Goal: Register for event/course

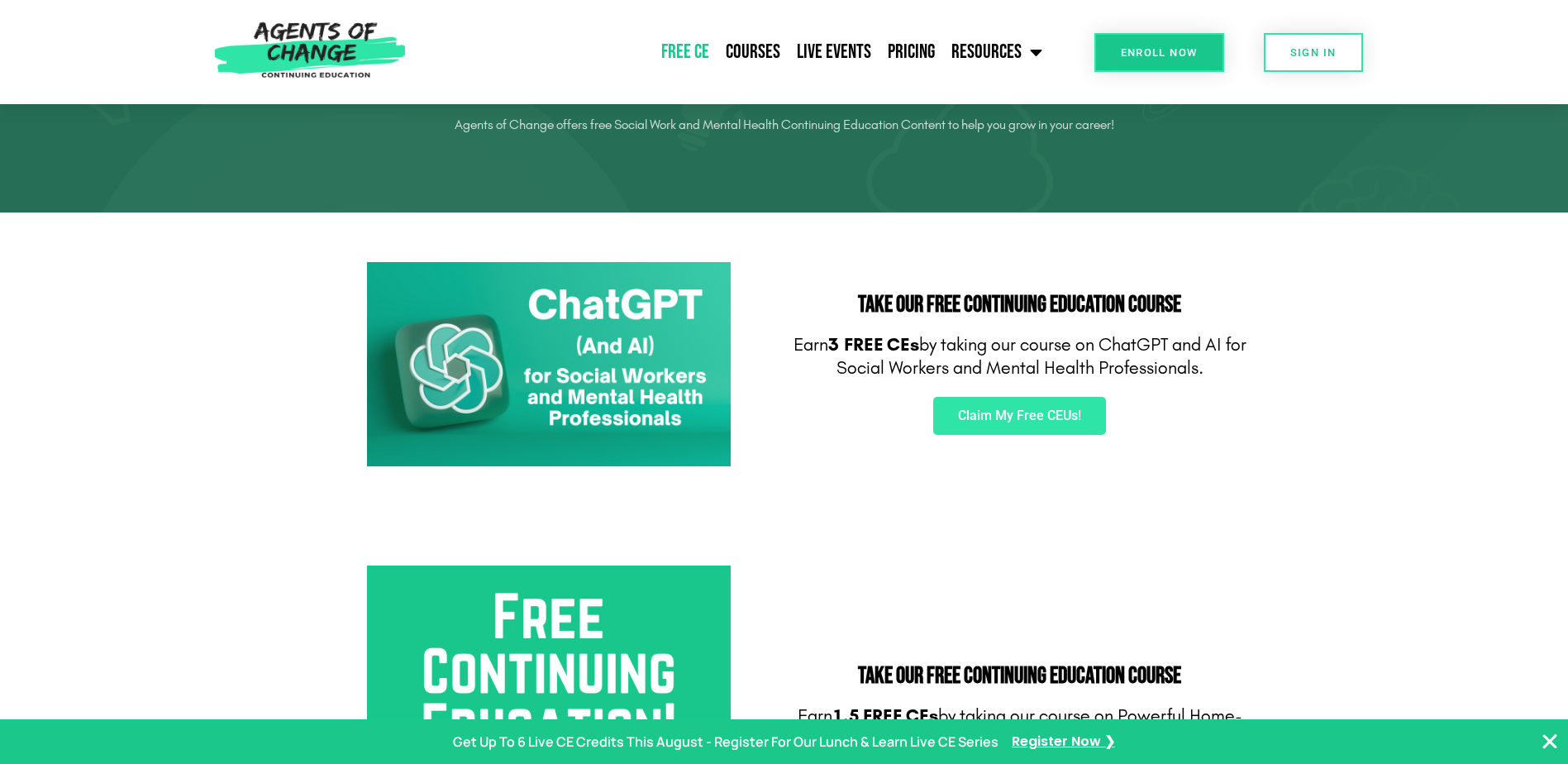
scroll to position [166, 0]
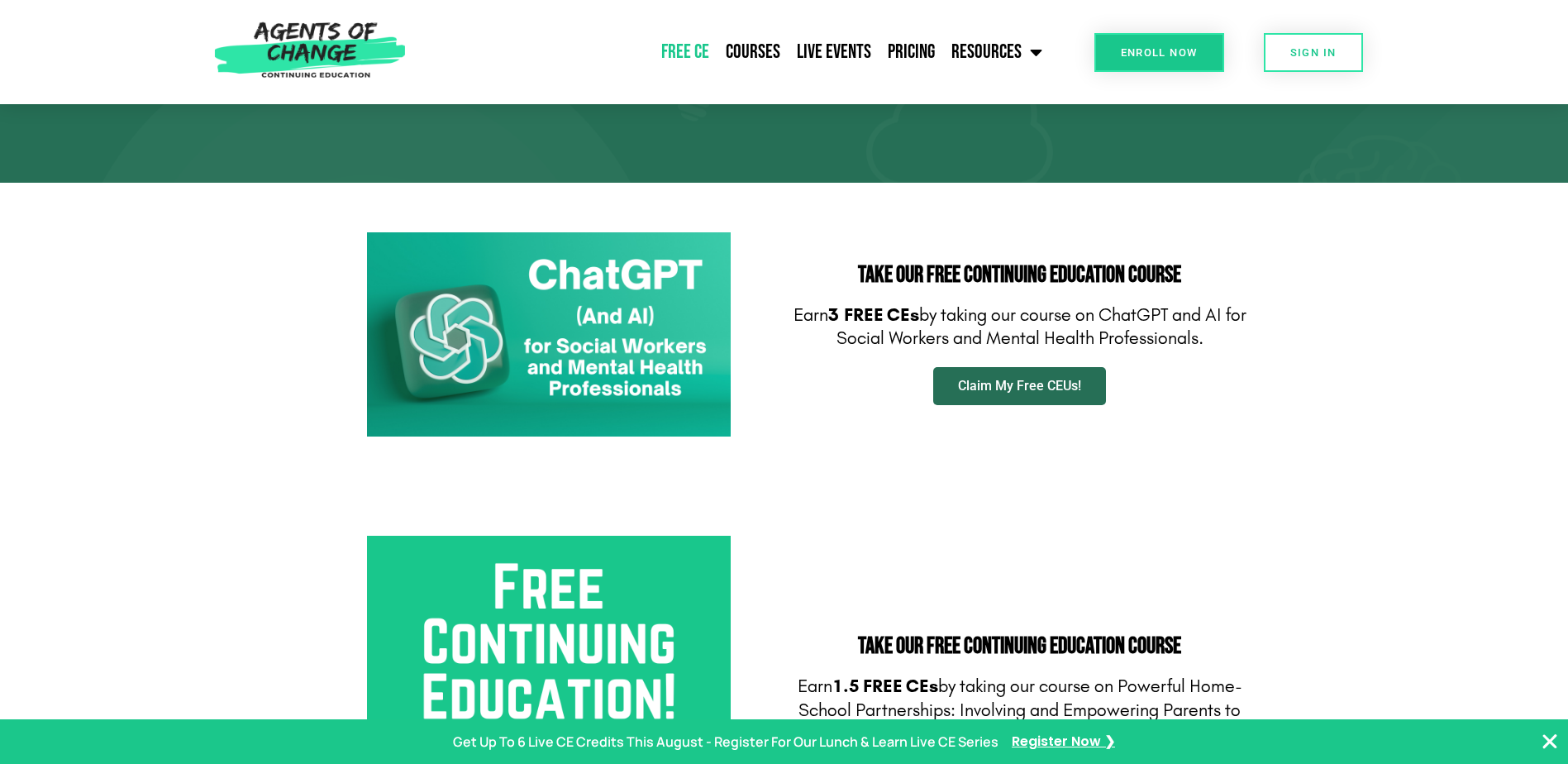
click at [993, 383] on span "Claim My Free CEUs!" at bounding box center [1019, 386] width 123 height 13
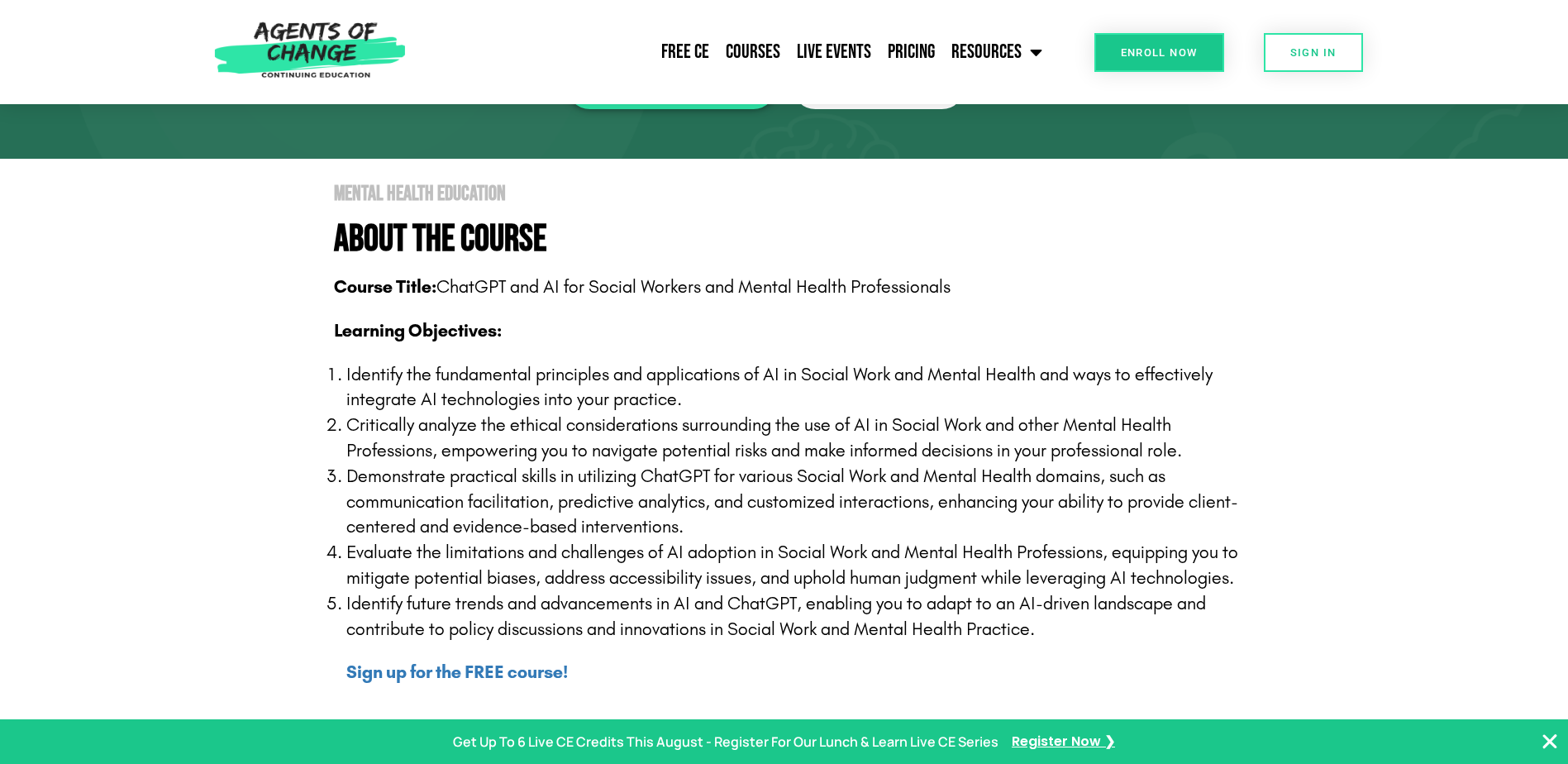
scroll to position [83, 0]
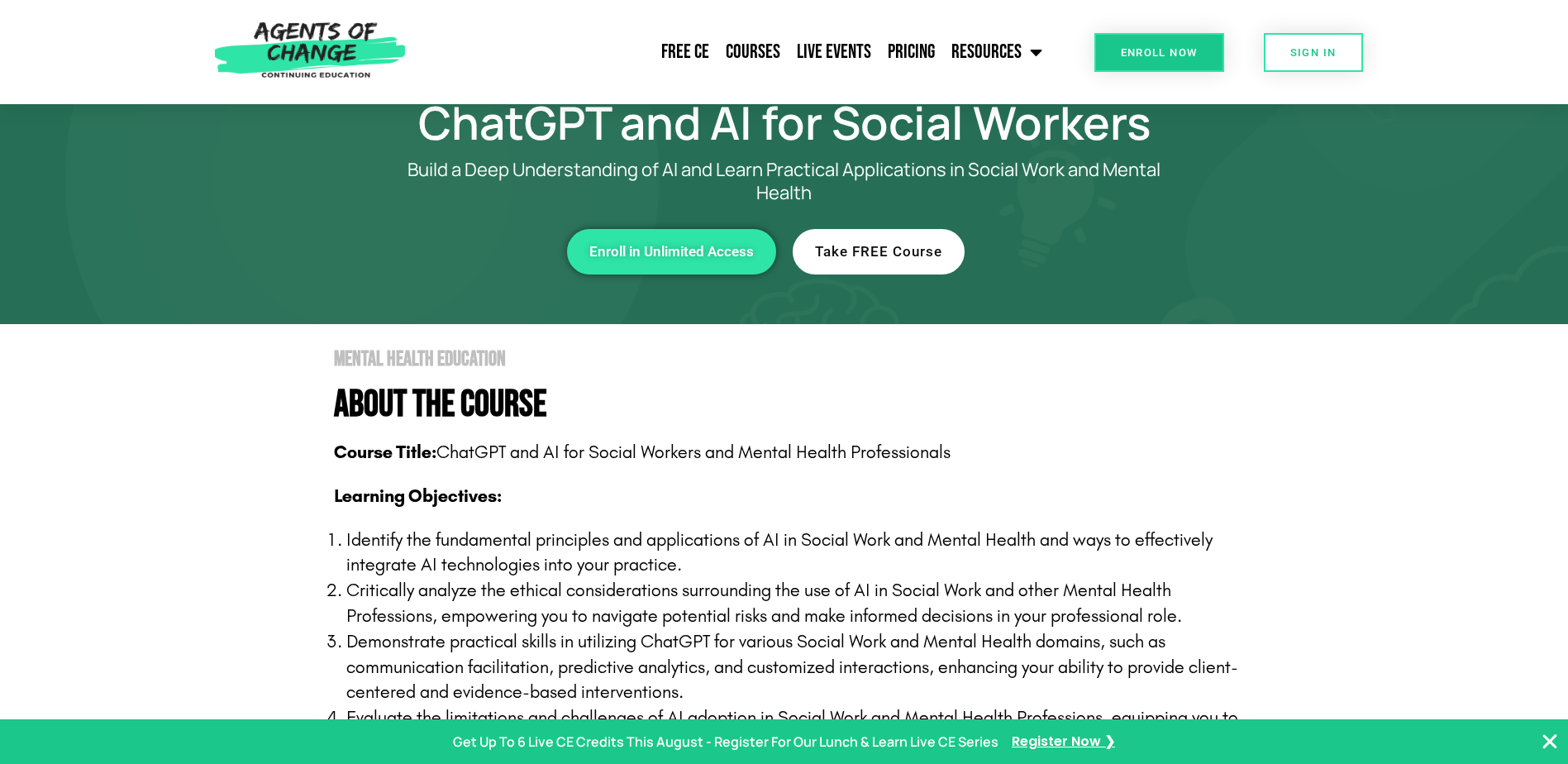
click at [663, 263] on link "Enroll in Unlimited Access" at bounding box center [671, 252] width 209 height 46
click at [859, 256] on span "Take FREE Course" at bounding box center [878, 252] width 127 height 14
